Goal: Task Accomplishment & Management: Manage account settings

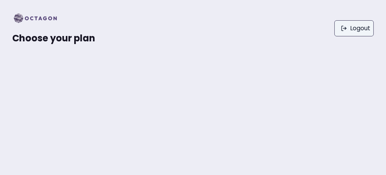
click at [349, 28] on link "Logout" at bounding box center [354, 28] width 39 height 16
click at [353, 29] on link "Logout" at bounding box center [354, 28] width 39 height 16
